Goal: Find specific page/section: Find specific page/section

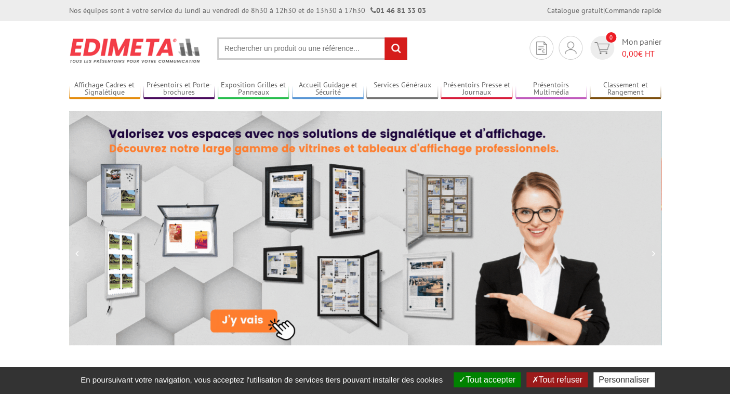
click at [478, 380] on button "Tout accepter" at bounding box center [487, 379] width 67 height 15
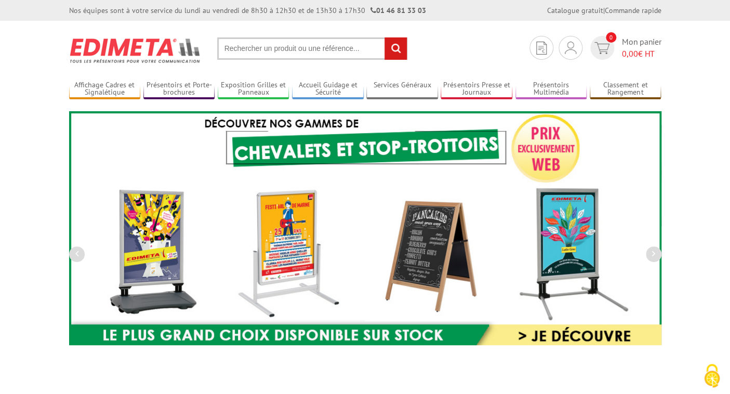
click at [247, 45] on input "text" at bounding box center [312, 48] width 190 height 22
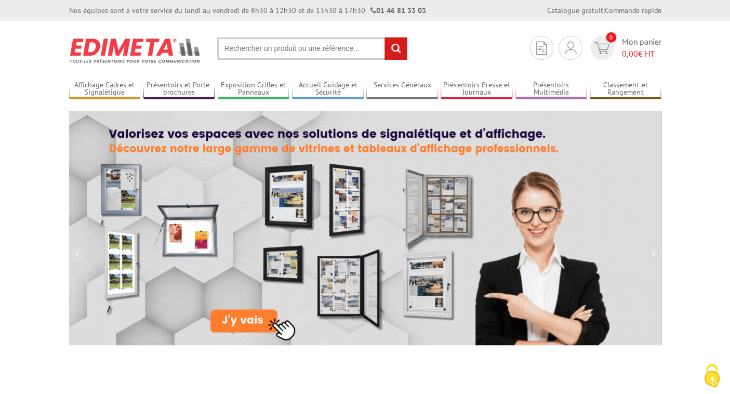
paste input "214532"
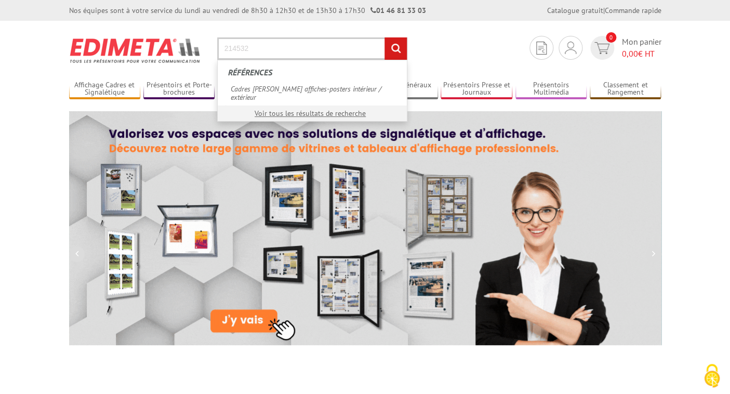
type input "214532"
click at [394, 46] on input "rechercher" at bounding box center [396, 48] width 22 height 22
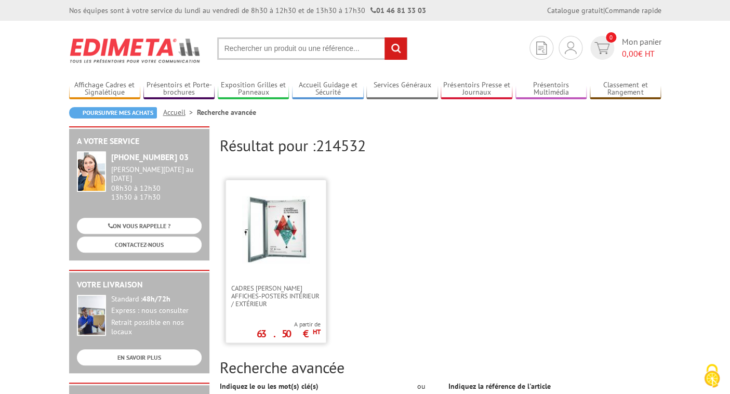
click at [283, 216] on img at bounding box center [276, 230] width 68 height 68
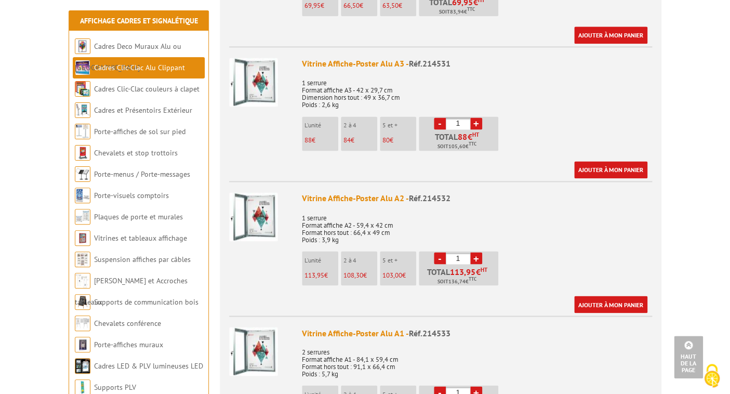
scroll to position [521, 0]
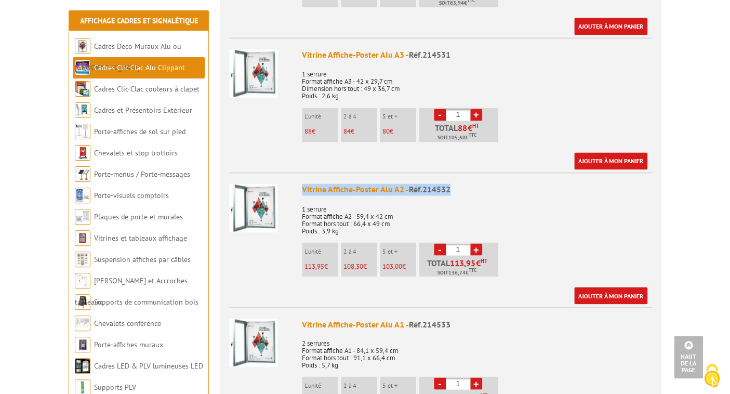
drag, startPoint x: 303, startPoint y: 178, endPoint x: 455, endPoint y: 174, distance: 152.4
click at [455, 184] on div "Vitrine Affiche-Poster Alu A2 - Réf.214532" at bounding box center [477, 190] width 350 height 12
copy div "Vitrine Affiche-Poster Alu A2 - Réf.214532"
